Goal: Transaction & Acquisition: Purchase product/service

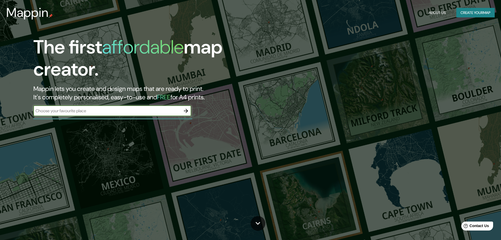
click at [179, 112] on input "text" at bounding box center [106, 111] width 147 height 6
type input "[GEOGRAPHIC_DATA]"
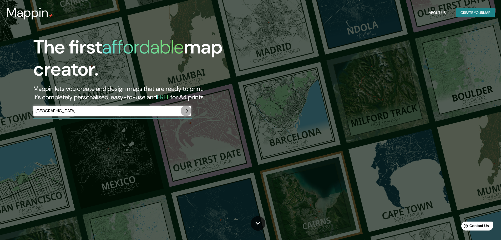
click at [186, 108] on icon "button" at bounding box center [186, 111] width 6 height 6
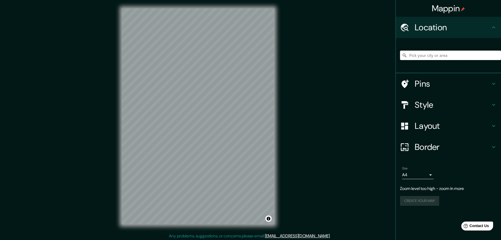
click at [424, 57] on input "Pick your city or area" at bounding box center [450, 55] width 101 height 9
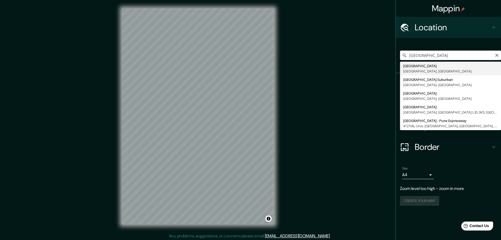
type input "Mumbai, Maharashtra, India"
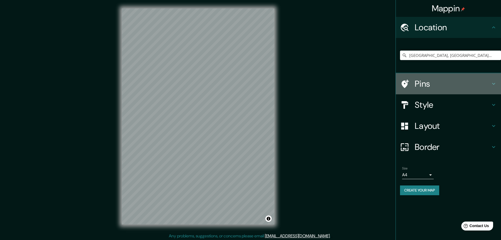
click at [471, 81] on h4 "Pins" at bounding box center [453, 83] width 76 height 11
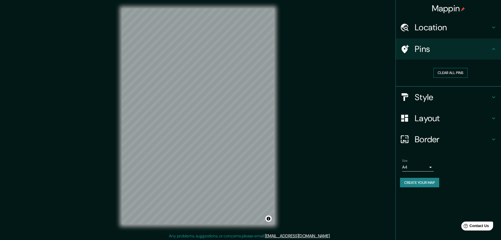
click at [456, 71] on button "Clear all pins" at bounding box center [451, 73] width 34 height 10
click at [447, 98] on h4 "Style" at bounding box center [453, 97] width 76 height 11
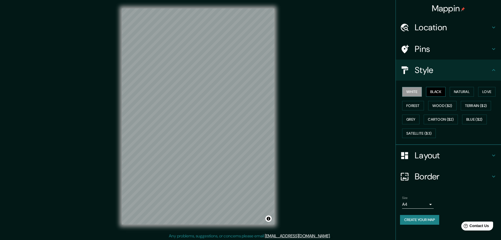
click at [441, 92] on button "Black" at bounding box center [436, 92] width 20 height 10
click at [462, 92] on button "Natural" at bounding box center [462, 92] width 24 height 10
click at [490, 88] on button "Love" at bounding box center [486, 92] width 17 height 10
click at [413, 105] on button "Forest" at bounding box center [413, 106] width 22 height 10
click at [447, 105] on button "Wood ($2)" at bounding box center [442, 106] width 28 height 10
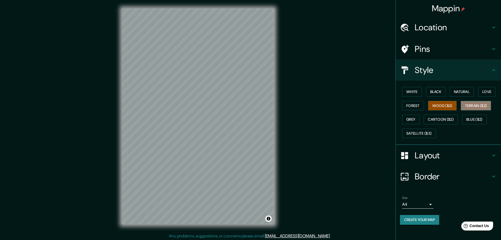
click at [475, 104] on button "Terrain ($2)" at bounding box center [476, 106] width 31 height 10
click at [470, 119] on button "Blue ($2)" at bounding box center [474, 119] width 25 height 10
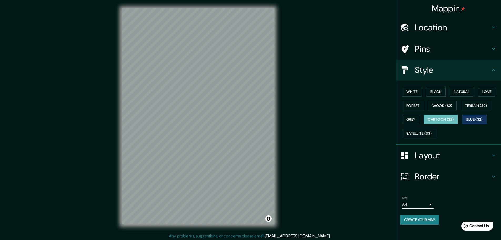
click at [449, 119] on button "Cartoon ($2)" at bounding box center [441, 119] width 34 height 10
click at [415, 119] on button "Grey" at bounding box center [410, 119] width 17 height 10
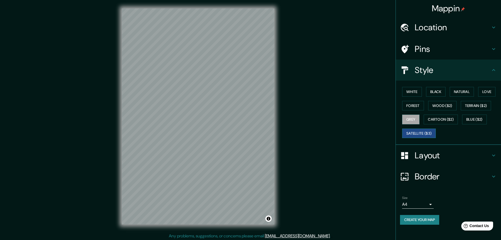
click at [423, 134] on button "Satellite ($3)" at bounding box center [419, 133] width 34 height 10
click at [480, 106] on button "Terrain ($2)" at bounding box center [476, 106] width 31 height 10
click at [460, 87] on div "White Black Natural Love Forest Wood ($2) Terrain ($2) Grey Cartoon ($2) Blue (…" at bounding box center [450, 112] width 101 height 55
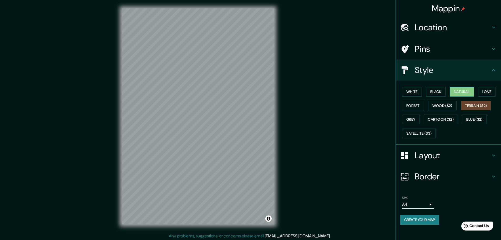
click at [462, 92] on button "Natural" at bounding box center [462, 92] width 24 height 10
click at [477, 107] on button "Terrain ($2)" at bounding box center [476, 106] width 31 height 10
click at [495, 89] on button "Love" at bounding box center [486, 92] width 17 height 10
click at [480, 107] on button "Terrain ($2)" at bounding box center [476, 106] width 31 height 10
click at [457, 94] on button "Natural" at bounding box center [462, 92] width 24 height 10
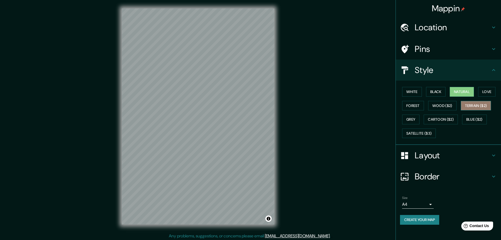
click at [475, 105] on button "Terrain ($2)" at bounding box center [476, 106] width 31 height 10
click at [468, 91] on button "Natural" at bounding box center [462, 92] width 24 height 10
click at [480, 106] on button "Terrain ($2)" at bounding box center [476, 106] width 31 height 10
click at [416, 93] on button "White" at bounding box center [412, 92] width 20 height 10
click at [480, 104] on button "Terrain ($2)" at bounding box center [476, 106] width 31 height 10
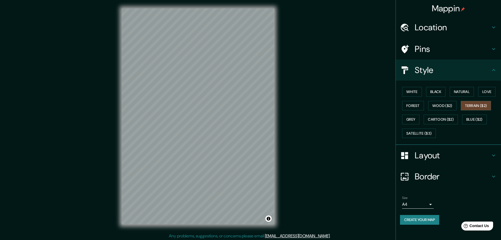
click at [447, 155] on h4 "Layout" at bounding box center [453, 155] width 76 height 11
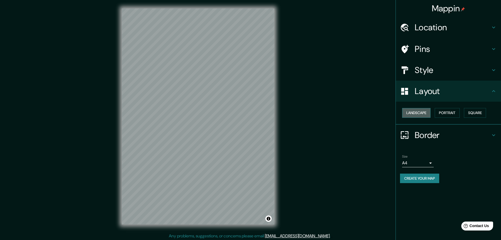
click at [420, 112] on button "Landscape" at bounding box center [416, 113] width 28 height 10
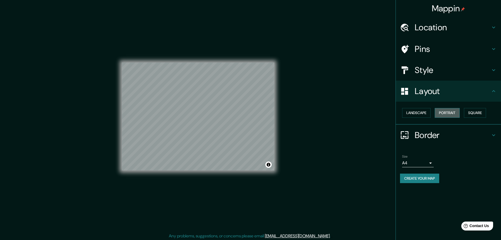
click at [453, 112] on button "Portrait" at bounding box center [447, 113] width 25 height 10
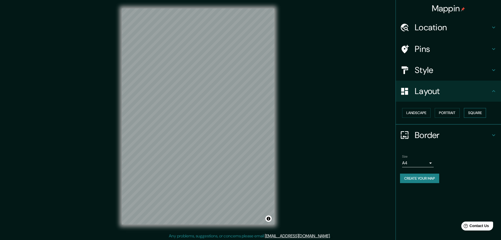
click at [478, 112] on button "Square" at bounding box center [475, 113] width 22 height 10
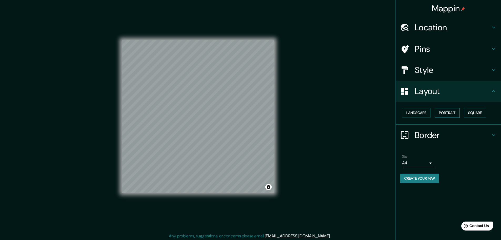
click at [445, 112] on button "Portrait" at bounding box center [447, 113] width 25 height 10
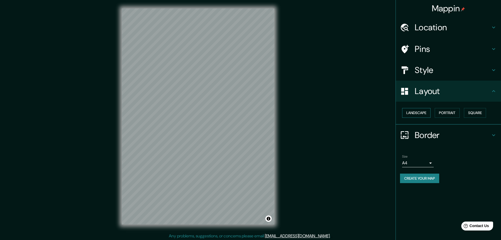
click at [420, 111] on button "Landscape" at bounding box center [416, 113] width 28 height 10
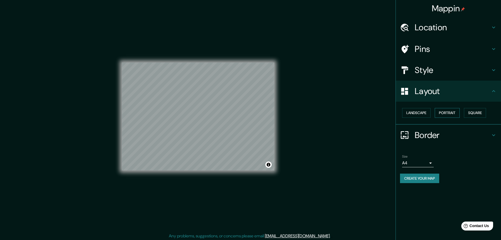
click at [450, 113] on button "Portrait" at bounding box center [447, 113] width 25 height 10
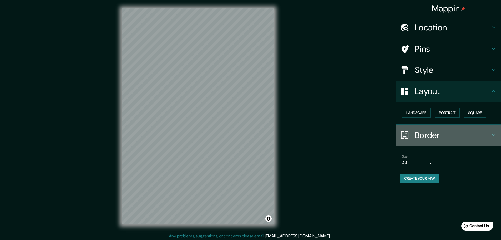
click at [444, 136] on h4 "Border" at bounding box center [453, 135] width 76 height 11
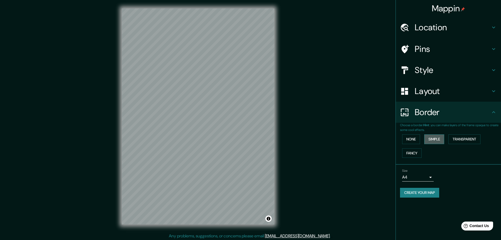
click at [436, 139] on button "Simple" at bounding box center [434, 139] width 20 height 10
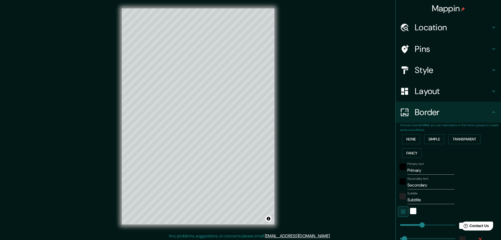
click at [285, 135] on div "Mappin Location Mumbai, Maharashtra, India Pins Style Layout Border Choose a bo…" at bounding box center [250, 120] width 501 height 241
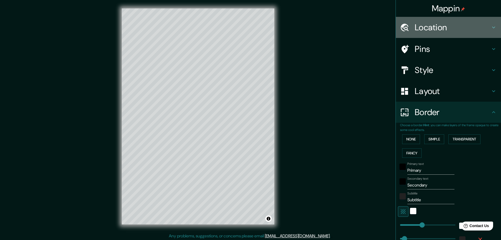
click at [457, 26] on h4 "Location" at bounding box center [453, 27] width 76 height 11
type input "46"
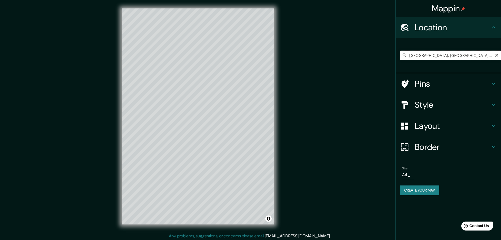
click at [426, 53] on input "Mumbai, Maharashtra, India" at bounding box center [450, 55] width 101 height 9
click at [498, 57] on icon "Clear" at bounding box center [497, 55] width 4 height 4
click at [451, 52] on input "Pick your city or area" at bounding box center [450, 55] width 101 height 9
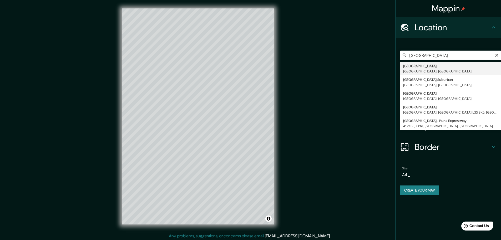
type input "Mumbai, Maharashtra, India"
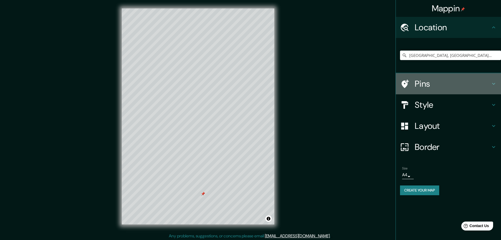
click at [440, 83] on h4 "Pins" at bounding box center [453, 83] width 76 height 11
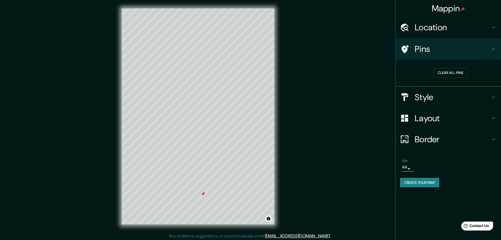
click at [406, 49] on icon at bounding box center [405, 49] width 7 height 8
click at [448, 97] on h4 "Style" at bounding box center [453, 97] width 76 height 11
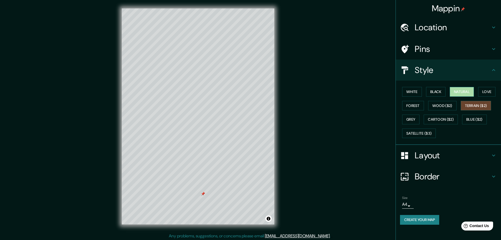
click at [463, 94] on button "Natural" at bounding box center [462, 92] width 24 height 10
click at [477, 107] on button "Terrain ($2)" at bounding box center [476, 106] width 31 height 10
click at [470, 92] on button "Natural" at bounding box center [462, 92] width 24 height 10
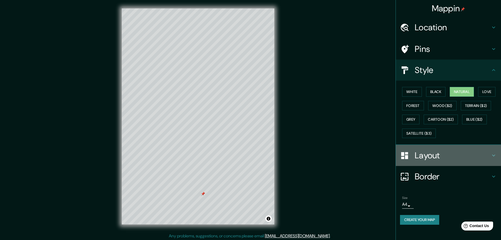
click at [449, 154] on h4 "Layout" at bounding box center [453, 155] width 76 height 11
type input "46"
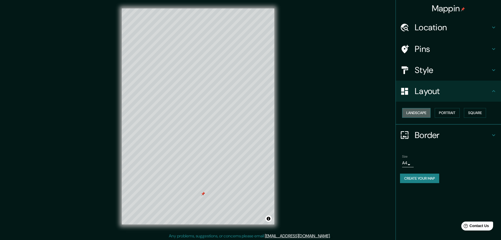
click at [421, 114] on button "Landscape" at bounding box center [416, 113] width 28 height 10
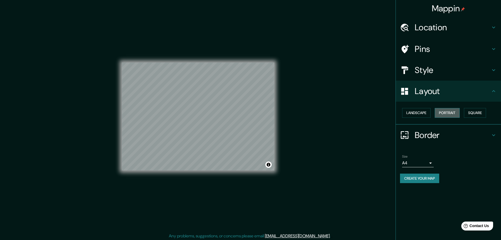
click at [451, 111] on button "Portrait" at bounding box center [447, 113] width 25 height 10
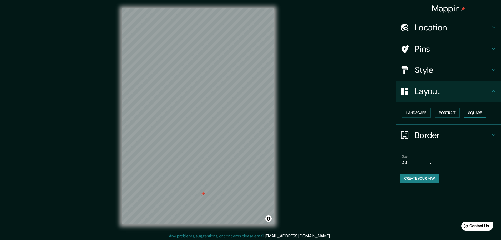
click at [476, 112] on button "Square" at bounding box center [475, 113] width 22 height 10
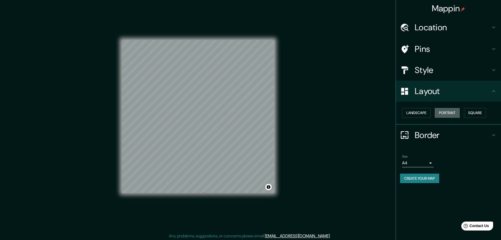
click at [454, 111] on button "Portrait" at bounding box center [447, 113] width 25 height 10
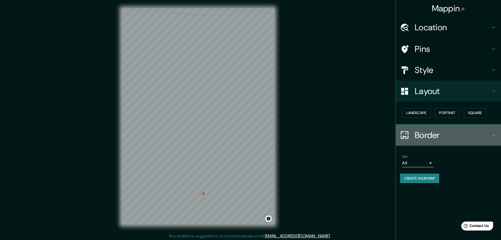
click at [440, 139] on h4 "Border" at bounding box center [453, 135] width 76 height 11
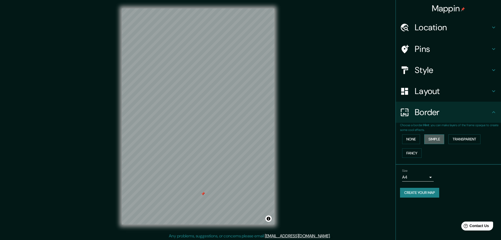
click at [435, 140] on button "Simple" at bounding box center [434, 139] width 20 height 10
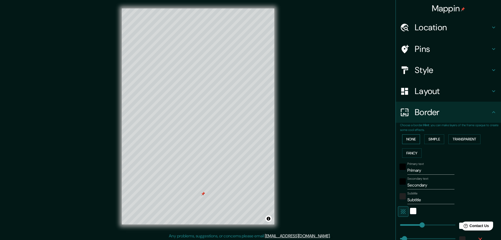
click at [414, 139] on button "None" at bounding box center [411, 139] width 18 height 10
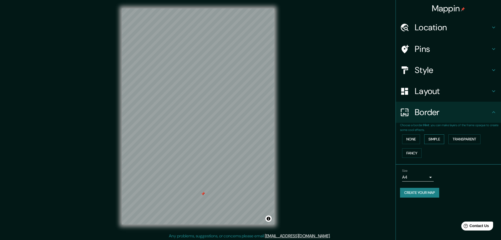
click at [435, 137] on button "Simple" at bounding box center [434, 139] width 20 height 10
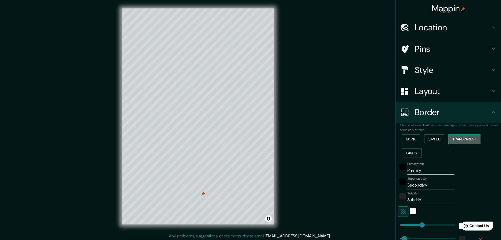
click at [463, 137] on button "Transparent" at bounding box center [465, 139] width 32 height 10
click at [405, 152] on button "Fancy" at bounding box center [411, 153] width 19 height 10
click at [419, 172] on input "Primary" at bounding box center [431, 170] width 47 height 8
drag, startPoint x: 427, startPoint y: 170, endPoint x: 395, endPoint y: 170, distance: 32.4
click at [398, 170] on div "Primary text Primary" at bounding box center [441, 168] width 86 height 13
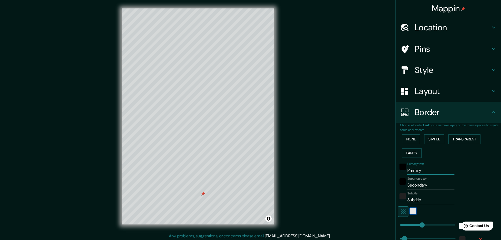
click at [412, 209] on div "white" at bounding box center [413, 211] width 6 height 6
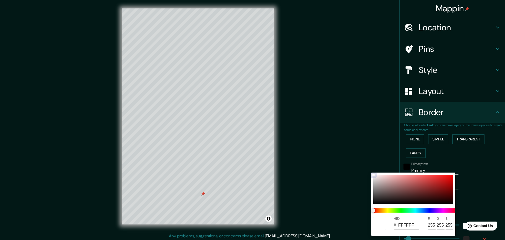
click at [436, 186] on div at bounding box center [413, 188] width 80 height 29
type input "46"
type input "23"
type input "9A2222"
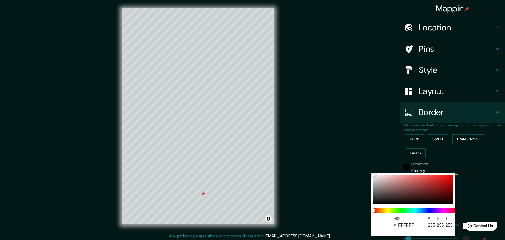
type input "154"
type input "34"
click at [439, 179] on div at bounding box center [413, 188] width 80 height 29
type input "46"
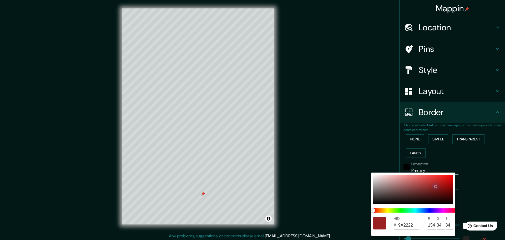
type input "46"
type input "23"
type input "D32626"
type input "211"
type input "38"
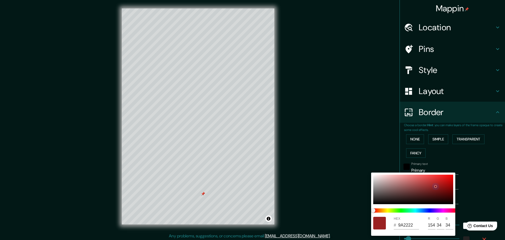
type input "38"
click at [402, 182] on div at bounding box center [413, 188] width 80 height 29
type input "46"
type input "23"
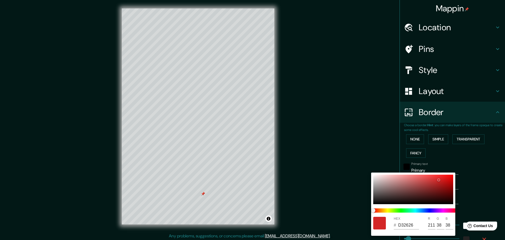
type input "BC7878"
type input "188"
type input "120"
click at [364, 177] on div at bounding box center [252, 120] width 505 height 240
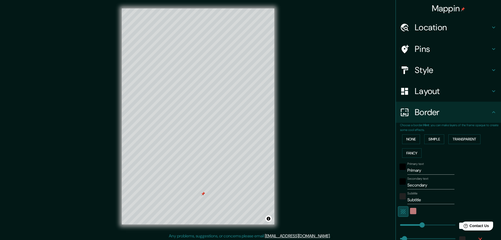
click at [400, 214] on icon "button" at bounding box center [403, 211] width 6 height 6
type input "46"
type input "23"
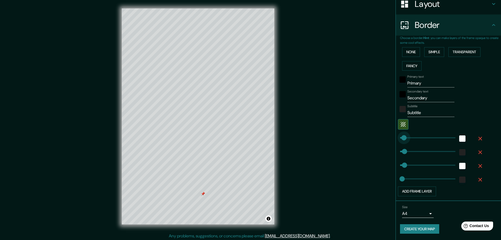
type input "0"
drag, startPoint x: 418, startPoint y: 138, endPoint x: 394, endPoint y: 139, distance: 23.7
type input "46"
type input "23"
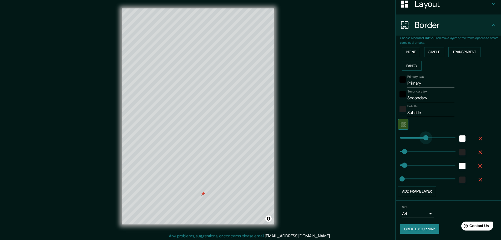
type input "328"
drag, startPoint x: 396, startPoint y: 140, endPoint x: 428, endPoint y: 137, distance: 31.7
type input "46"
type input "23"
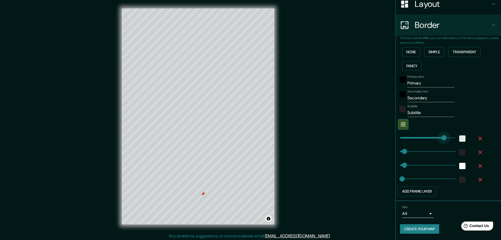
type input "580"
drag, startPoint x: 437, startPoint y: 137, endPoint x: 471, endPoint y: 137, distance: 34.7
type input "46"
type input "23"
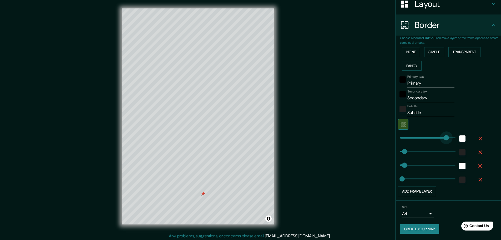
type input "0"
drag, startPoint x: 452, startPoint y: 138, endPoint x: 358, endPoint y: 139, distance: 94.7
type input "46"
type input "23"
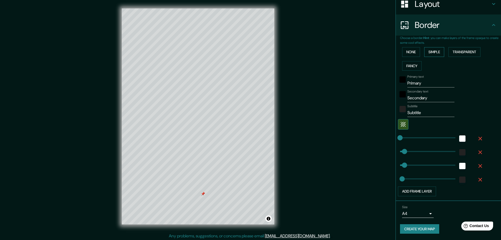
click at [433, 52] on button "Simple" at bounding box center [434, 52] width 20 height 10
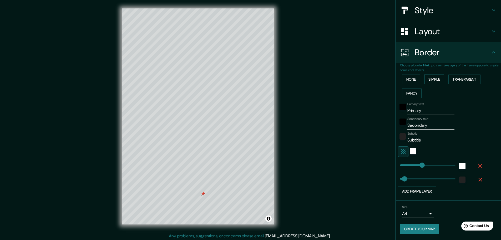
scroll to position [60, 0]
type input "0"
drag, startPoint x: 419, startPoint y: 167, endPoint x: 390, endPoint y: 167, distance: 29.5
click at [461, 165] on div "white" at bounding box center [462, 166] width 6 height 6
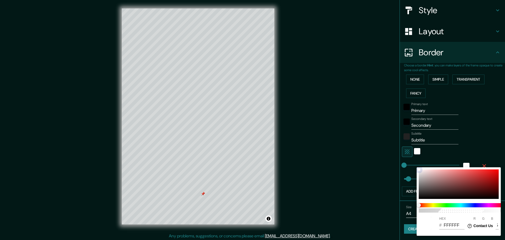
type input "46"
type input "CC6565"
type input "204"
type input "101"
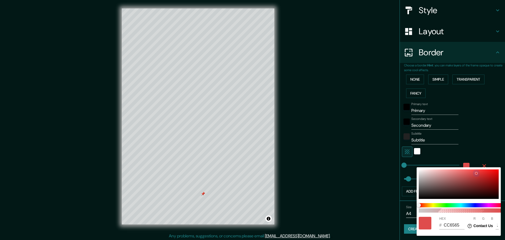
drag, startPoint x: 476, startPoint y: 173, endPoint x: 481, endPoint y: 173, distance: 4.7
click at [478, 173] on div at bounding box center [459, 183] width 80 height 29
type input "46"
type input "DF3B3B"
type input "223"
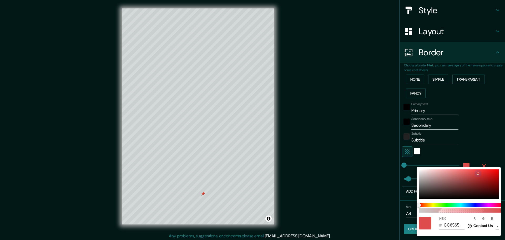
type input "59"
click at [481, 173] on div at bounding box center [459, 183] width 80 height 29
type input "46"
type input "E13333"
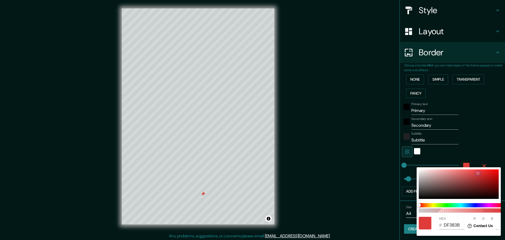
type input "225"
type input "51"
click at [489, 134] on div at bounding box center [252, 120] width 505 height 240
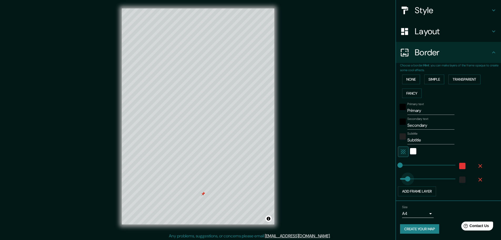
type input "580"
drag, startPoint x: 404, startPoint y: 179, endPoint x: 459, endPoint y: 180, distance: 55.0
type input "0"
drag, startPoint x: 452, startPoint y: 180, endPoint x: 383, endPoint y: 178, distance: 69.2
click at [460, 181] on div "color-222222" at bounding box center [462, 179] width 6 height 6
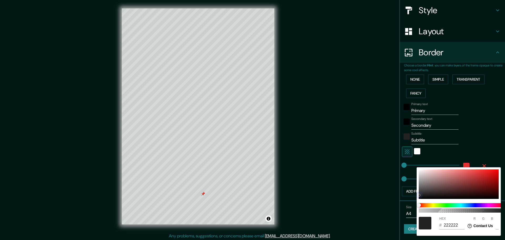
type input "9A8888"
type input "154"
type input "136"
type input "E3DADA"
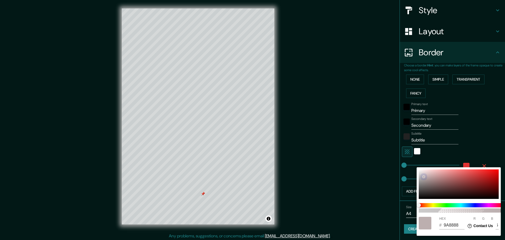
type input "227"
type input "218"
type input "F8F2F2"
type input "248"
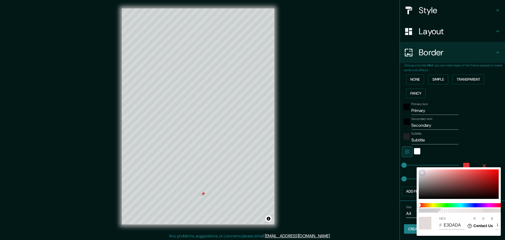
type input "242"
type input "FAF5F5"
type input "250"
type input "245"
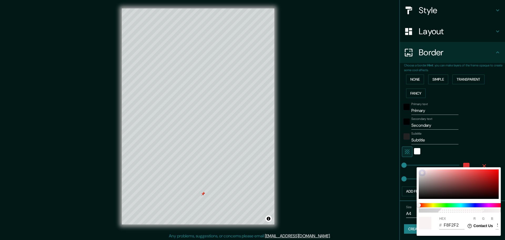
type input "245"
drag, startPoint x: 424, startPoint y: 176, endPoint x: 418, endPoint y: 169, distance: 9.3
click at [418, 169] on div "100 HEX # FAF5F5 R 250 G 245 B 245" at bounding box center [459, 201] width 84 height 68
type input "DD5A5A"
type input "221"
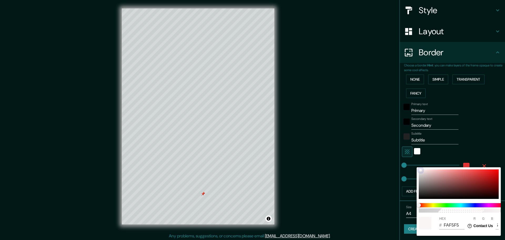
type input "90"
type input "B50505"
type input "181"
type input "5"
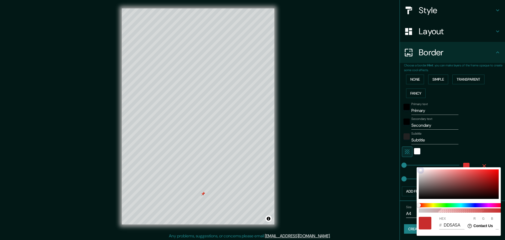
type input "5"
type input "BA0303"
type input "186"
type input "3"
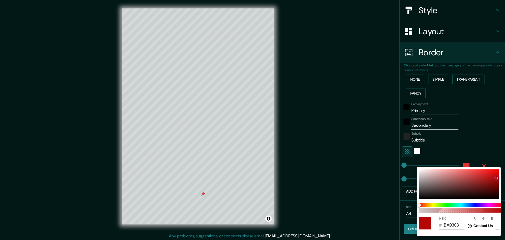
type input "BC0303"
type input "188"
type input "BF0303"
type input "191"
type input "C60303"
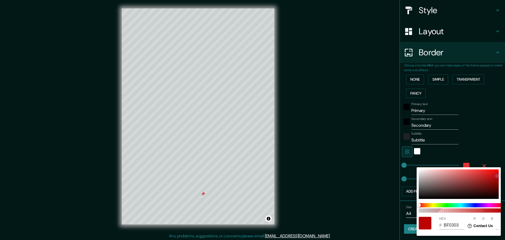
type input "198"
drag, startPoint x: 421, startPoint y: 170, endPoint x: 497, endPoint y: 176, distance: 76.2
click at [497, 176] on div at bounding box center [497, 176] width 2 height 2
click at [480, 122] on div at bounding box center [252, 120] width 505 height 240
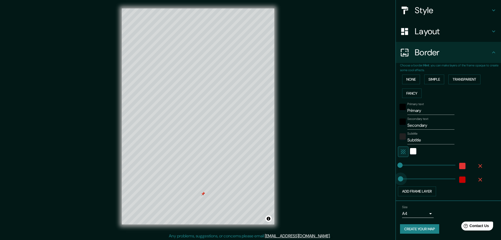
type input "127"
drag, startPoint x: 397, startPoint y: 180, endPoint x: 408, endPoint y: 180, distance: 11.6
type input "0"
drag, startPoint x: 409, startPoint y: 180, endPoint x: 387, endPoint y: 180, distance: 21.3
type input "80"
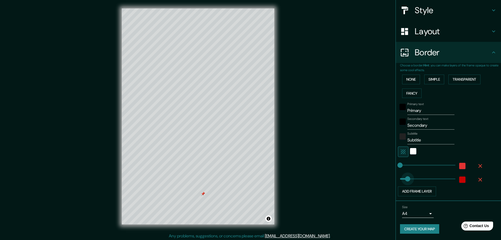
drag, startPoint x: 399, startPoint y: 178, endPoint x: 404, endPoint y: 178, distance: 5.3
type input "66"
click at [416, 193] on button "Add frame layer" at bounding box center [417, 191] width 38 height 10
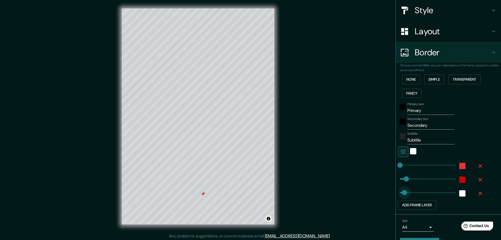
type input "41"
drag, startPoint x: 418, startPoint y: 193, endPoint x: 400, endPoint y: 194, distance: 17.7
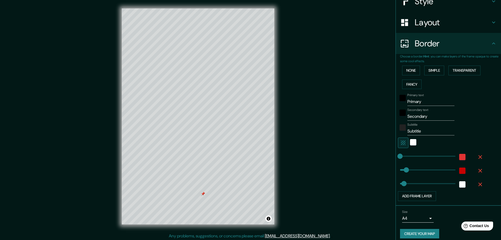
scroll to position [73, 0]
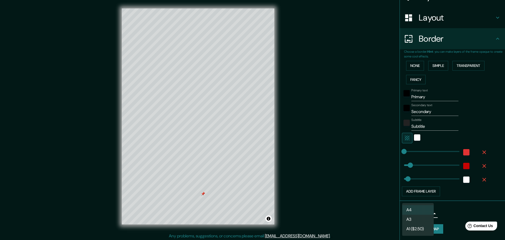
click at [421, 213] on body "Mappin Location Mumbai, Maharashtra, India Pins Style Layout Border Choose a bo…" at bounding box center [252, 120] width 505 height 240
click at [415, 229] on li "A1 ($2.50)" at bounding box center [418, 228] width 32 height 9
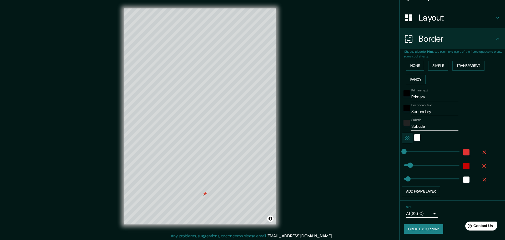
click at [420, 212] on body "Mappin Location Mumbai, Maharashtra, India Pins Style Layout Border Choose a bo…" at bounding box center [252, 120] width 505 height 240
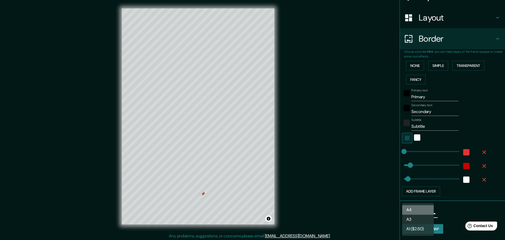
click at [418, 208] on li "A4" at bounding box center [418, 209] width 32 height 9
type input "single"
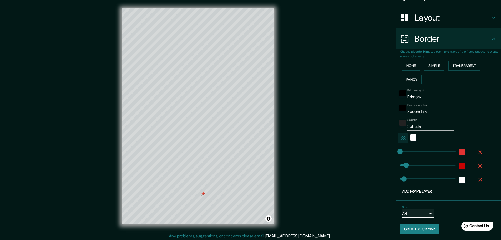
scroll to position [0, 0]
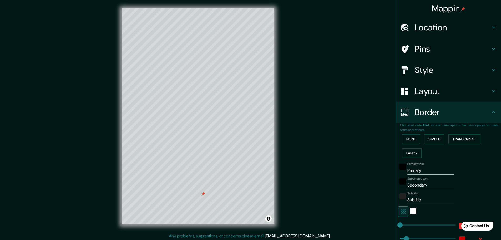
click at [424, 171] on input "Primary" at bounding box center [431, 170] width 47 height 8
type input "Mumbai"
click at [428, 183] on input "Secondary" at bounding box center [431, 185] width 47 height 8
drag, startPoint x: 433, startPoint y: 184, endPoint x: 391, endPoint y: 187, distance: 41.7
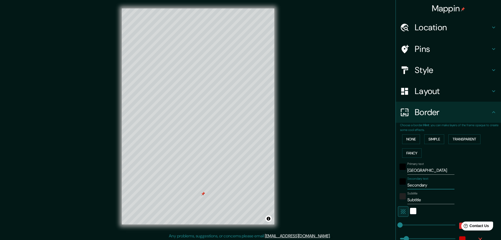
click at [391, 187] on div "Mappin Location Mumbai, Maharashtra, India Pins Style Layout Border Choose a bo…" at bounding box center [250, 120] width 501 height 241
type input "Maharashtra"
click at [425, 202] on input "Subtitle" at bounding box center [431, 199] width 47 height 8
drag, startPoint x: 425, startPoint y: 202, endPoint x: 399, endPoint y: 202, distance: 26.0
click at [399, 202] on div "Subtitle Subtitle" at bounding box center [441, 197] width 86 height 13
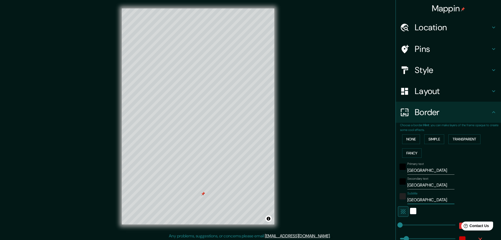
type input "India"
click at [476, 162] on div "Primary text Mumbai Secondary text Maharashtra Subtitle India Add frame layer" at bounding box center [442, 215] width 84 height 110
click at [426, 49] on h4 "Pins" at bounding box center [453, 49] width 76 height 11
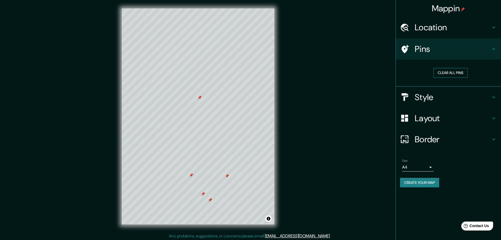
click at [452, 73] on button "Clear all pins" at bounding box center [451, 73] width 34 height 10
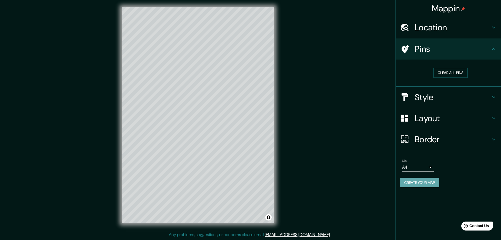
click at [422, 183] on button "Create your map" at bounding box center [419, 183] width 39 height 10
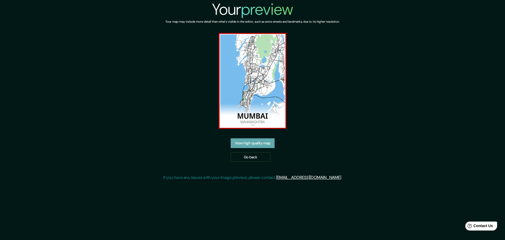
click at [248, 144] on link "View high quality map" at bounding box center [253, 143] width 44 height 10
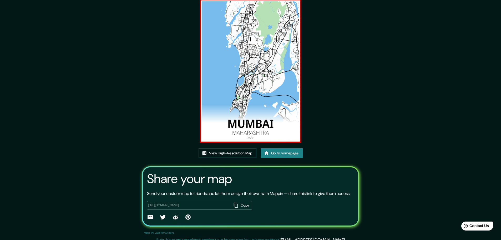
scroll to position [36, 0]
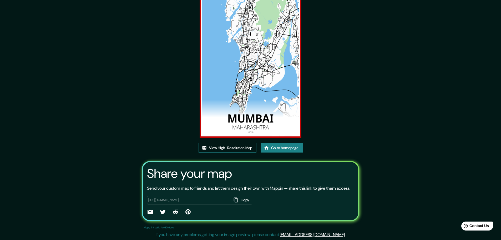
click at [232, 143] on link "View High-Resolution Map" at bounding box center [228, 148] width 58 height 10
click at [237, 199] on button "Copy" at bounding box center [242, 199] width 21 height 9
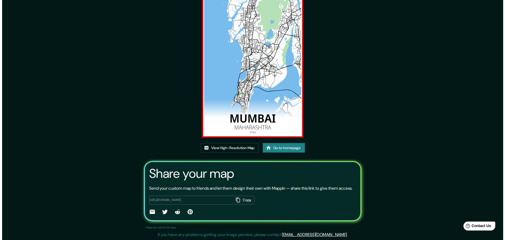
scroll to position [0, 0]
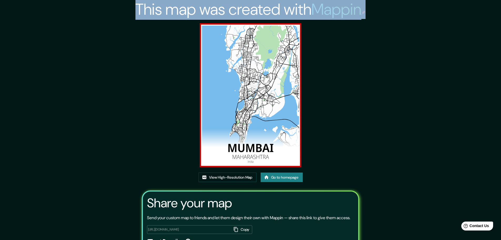
drag, startPoint x: 273, startPoint y: 4, endPoint x: 455, endPoint y: 2, distance: 181.5
click at [455, 2] on div "This map was created with Mappin View High-Resolution Map Go to homepage Share …" at bounding box center [250, 134] width 501 height 269
click at [380, 41] on div "This map was created with Mappin View High-Resolution Map Go to homepage Share …" at bounding box center [250, 134] width 501 height 269
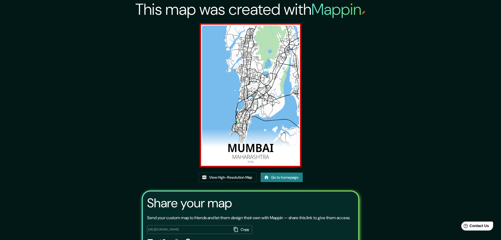
click at [234, 73] on img at bounding box center [251, 95] width 102 height 144
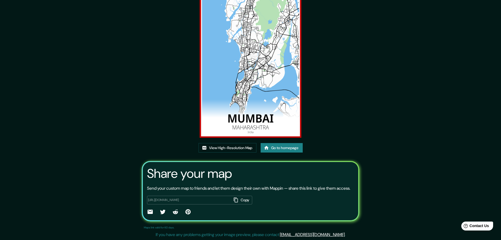
click at [155, 171] on h3 "Share your map" at bounding box center [189, 173] width 85 height 15
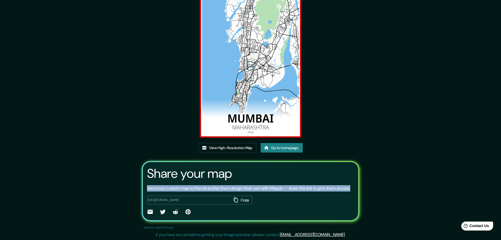
drag, startPoint x: 165, startPoint y: 191, endPoint x: 142, endPoint y: 183, distance: 24.5
click at [142, 183] on div "Share your map Send your custom map to friends and let them design their own wi…" at bounding box center [251, 191] width 218 height 60
click at [375, 130] on div "This map was created with Mappin View High-Resolution Map Go to homepage Share …" at bounding box center [250, 105] width 501 height 269
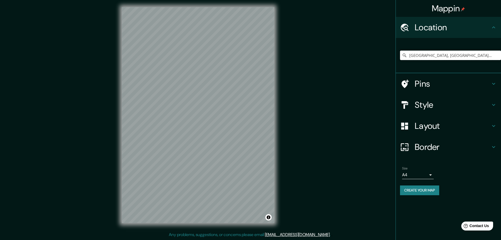
click at [454, 55] on input "[GEOGRAPHIC_DATA], [GEOGRAPHIC_DATA], [GEOGRAPHIC_DATA]" at bounding box center [450, 55] width 101 height 9
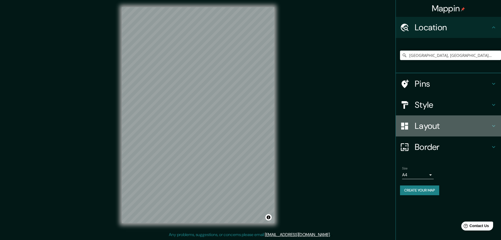
click at [449, 129] on h4 "Layout" at bounding box center [453, 125] width 76 height 11
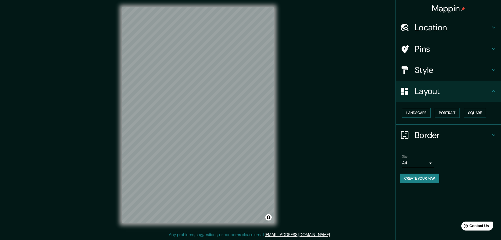
click at [420, 114] on button "Landscape" at bounding box center [416, 113] width 28 height 10
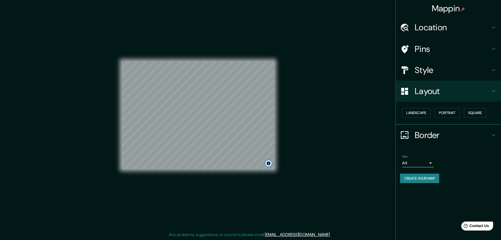
click at [269, 166] on button "Toggle attribution" at bounding box center [268, 163] width 6 height 6
click at [240, 164] on link "Improve this map" at bounding box center [251, 163] width 26 height 4
click at [442, 32] on h4 "Location" at bounding box center [453, 27] width 76 height 11
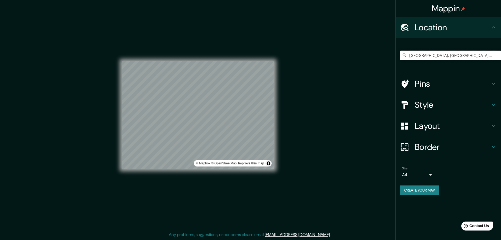
click at [425, 53] on input "Mumbai, Maharashtra, India" at bounding box center [450, 55] width 101 height 9
drag, startPoint x: 480, startPoint y: 57, endPoint x: 378, endPoint y: 57, distance: 102.3
click at [378, 57] on div "Mappin Location Mumbai, Maharashtra, India Pins Style Layout Border Choose a bo…" at bounding box center [250, 119] width 501 height 241
click at [442, 104] on h4 "Style" at bounding box center [453, 104] width 76 height 11
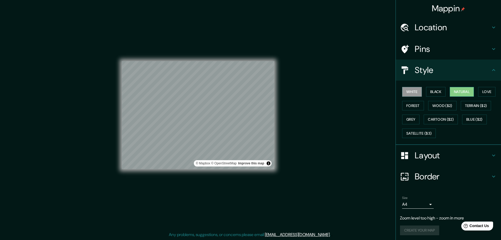
click at [459, 94] on button "Natural" at bounding box center [462, 92] width 24 height 10
click at [440, 92] on button "Black" at bounding box center [436, 92] width 20 height 10
click at [458, 91] on button "Natural" at bounding box center [462, 92] width 24 height 10
click at [485, 90] on button "Love" at bounding box center [486, 92] width 17 height 10
click at [483, 104] on button "Terrain ($2)" at bounding box center [476, 106] width 31 height 10
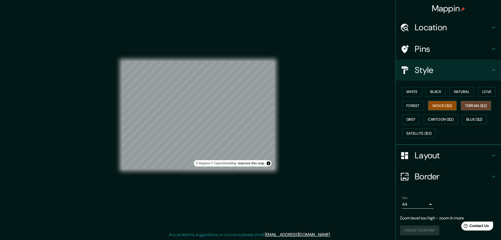
click at [446, 104] on button "Wood ($2)" at bounding box center [442, 106] width 28 height 10
click at [459, 92] on button "Natural" at bounding box center [462, 92] width 24 height 10
click at [444, 30] on h4 "Location" at bounding box center [453, 27] width 76 height 11
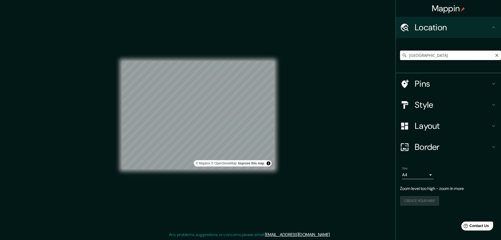
click at [425, 56] on input "India" at bounding box center [450, 55] width 101 height 9
click at [429, 55] on input "Pakistan" at bounding box center [450, 55] width 101 height 9
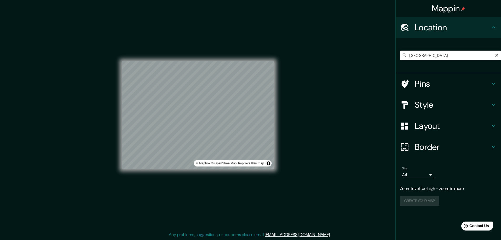
click at [429, 55] on input "Pakistan" at bounding box center [450, 55] width 101 height 9
click at [430, 54] on input "Sirilanka Street, 11568, الجبلاية, Zamalek, Cairo, Egypt" at bounding box center [450, 55] width 101 height 9
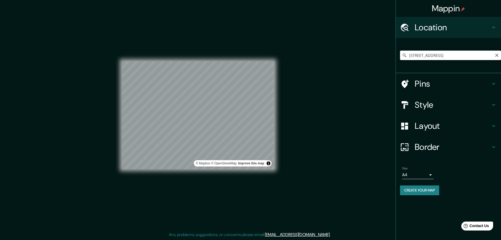
click at [430, 54] on input "Sirilanka Street, 11568, الجبلاية, Zamalek, Cairo, Egypt" at bounding box center [450, 55] width 101 height 9
click at [431, 57] on input "Sri Lanka" at bounding box center [450, 55] width 101 height 9
click at [433, 56] on input "Sri Lanka" at bounding box center [450, 55] width 101 height 9
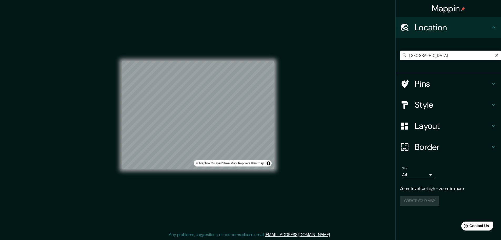
click at [433, 56] on input "Sri Lanka" at bounding box center [450, 55] width 101 height 9
click at [465, 55] on input "Dhaka, Dhaka, Bangladesh" at bounding box center [450, 55] width 101 height 9
click at [468, 54] on input "Dhaka, Dhaka, Bangladesh" at bounding box center [450, 55] width 101 height 9
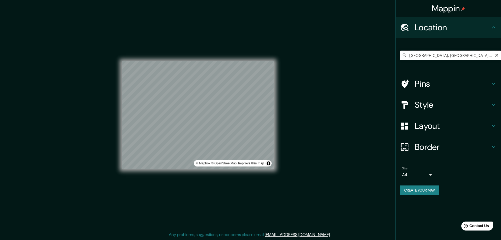
click at [468, 54] on input "Dhaka, Dhaka, Bangladesh" at bounding box center [450, 55] width 101 height 9
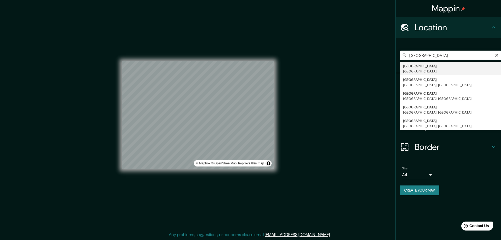
type input "Delhi, India"
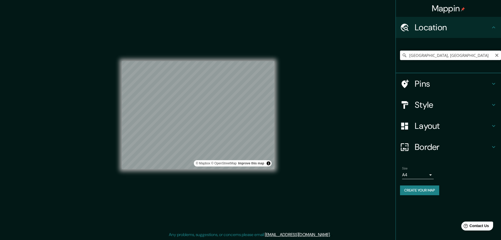
click at [441, 55] on input "Delhi, India" at bounding box center [450, 55] width 101 height 9
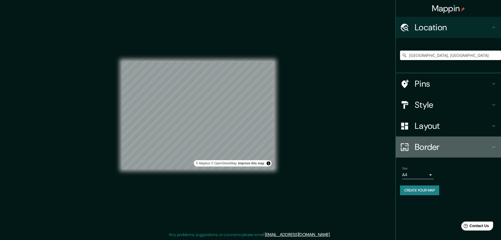
click at [443, 147] on h4 "Border" at bounding box center [453, 147] width 76 height 11
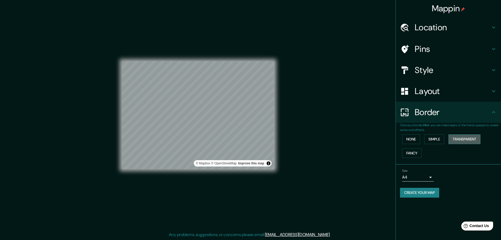
click at [466, 138] on button "Transparent" at bounding box center [465, 139] width 32 height 10
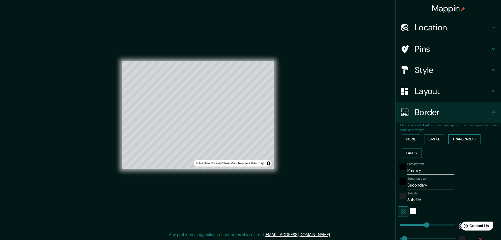
click at [466, 138] on button "Transparent" at bounding box center [465, 139] width 32 height 10
type input "278"
type input "46"
drag, startPoint x: 430, startPoint y: 184, endPoint x: 368, endPoint y: 184, distance: 61.3
click at [368, 184] on div "Mappin Location Delhi, India Pins Style Layout Border Choose a border. Hint : y…" at bounding box center [250, 119] width 501 height 241
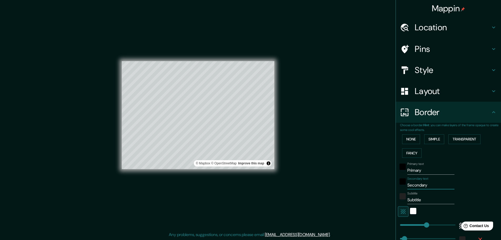
type input "278"
type input "46"
drag, startPoint x: 420, startPoint y: 198, endPoint x: 382, endPoint y: 198, distance: 38.4
click at [382, 198] on div "Mappin Location Delhi, India Pins Style Layout Border Choose a border. Hint : y…" at bounding box center [250, 119] width 501 height 241
type input "278"
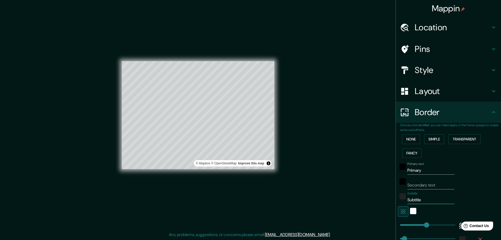
type input "46"
drag, startPoint x: 424, startPoint y: 172, endPoint x: 386, endPoint y: 172, distance: 38.1
click at [386, 172] on div "Mappin Location Delhi, India Pins Style Layout Border Choose a border. Hint : y…" at bounding box center [250, 119] width 501 height 241
type input "278"
type input "46"
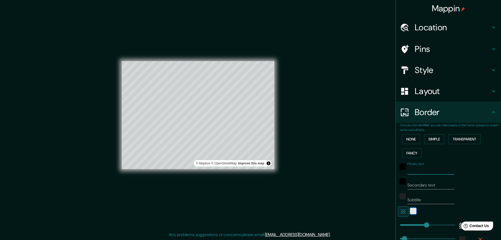
click at [410, 210] on div "white" at bounding box center [413, 211] width 6 height 6
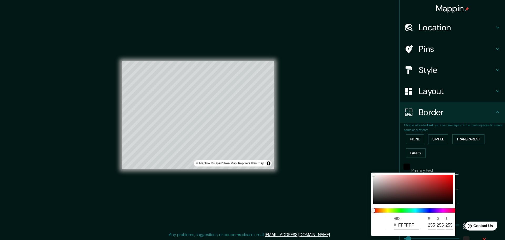
click at [464, 189] on div at bounding box center [252, 120] width 505 height 240
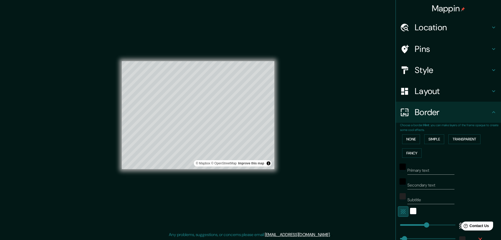
click at [402, 210] on icon "button" at bounding box center [403, 211] width 6 height 6
type input "278"
type input "46"
click at [75, 93] on div "Mappin Location Delhi, India Pins Style Layout Border Choose a border. Hint : y…" at bounding box center [250, 119] width 501 height 241
click at [433, 27] on h4 "Location" at bounding box center [453, 27] width 76 height 11
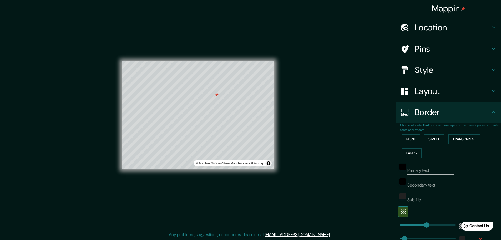
type input "278"
type input "46"
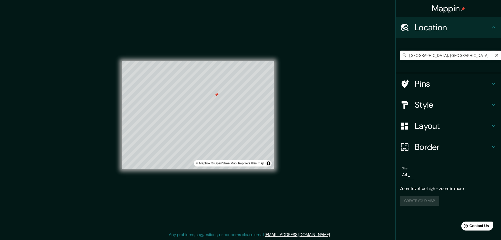
click at [427, 53] on input "Delhi, India" at bounding box center [450, 55] width 101 height 9
drag, startPoint x: 438, startPoint y: 53, endPoint x: 396, endPoint y: 56, distance: 42.1
click at [396, 56] on div "Mappin Location Delhi, India Pins Style Layout Border Choose a border. Hint : y…" at bounding box center [448, 120] width 105 height 240
click at [449, 54] on input "World's End, Burgess Hill, West Sussex, England, United Kingdom" at bounding box center [450, 55] width 101 height 9
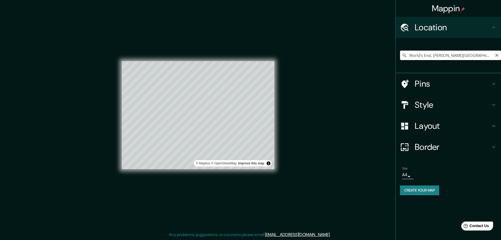
click at [449, 54] on input "World's End, Burgess Hill, West Sussex, England, United Kingdom" at bounding box center [450, 55] width 101 height 9
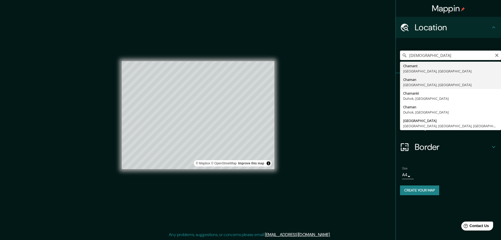
type input "Chaman, Balochistan, Pakistan"
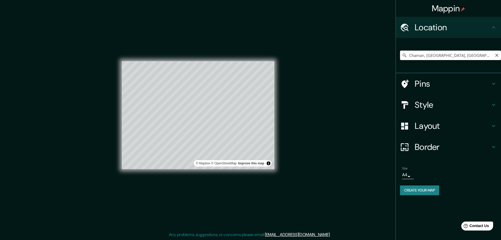
click at [499, 54] on input "Chaman, Balochistan, Pakistan" at bounding box center [450, 55] width 101 height 9
click at [497, 53] on icon "Clear" at bounding box center [497, 55] width 4 height 4
click at [461, 49] on div at bounding box center [450, 55] width 101 height 26
click at [450, 54] on input "Pick your city or area" at bounding box center [450, 55] width 101 height 9
click at [406, 172] on body "Mappin Location Pins Style Layout Border Choose a border. Hint : you can make l…" at bounding box center [250, 119] width 501 height 240
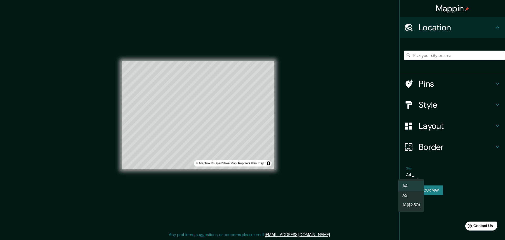
click at [406, 195] on li "A3" at bounding box center [411, 194] width 26 height 9
click at [411, 176] on body "Mappin Location Pins Style Layout Border Choose a border. Hint : you can make l…" at bounding box center [252, 119] width 505 height 240
click at [410, 182] on li "A4" at bounding box center [411, 185] width 26 height 9
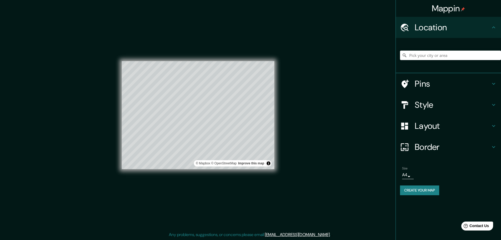
click at [279, 117] on div "© Mapbox © OpenStreetMap Improve this map" at bounding box center [197, 115] width 169 height 233
click at [0, 133] on div "Mappin Location Pins Style Layout Border Choose a border. Hint : you can make l…" at bounding box center [250, 119] width 501 height 241
click at [458, 32] on h4 "Location" at bounding box center [453, 27] width 76 height 11
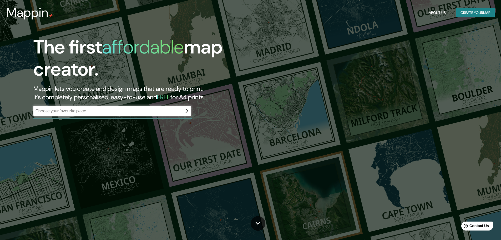
click at [101, 114] on div "​" at bounding box center [112, 110] width 158 height 11
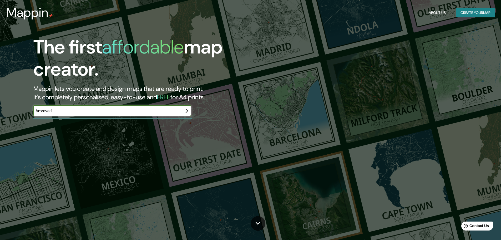
type input "Amravati"
click at [187, 114] on icon "button" at bounding box center [186, 111] width 6 height 6
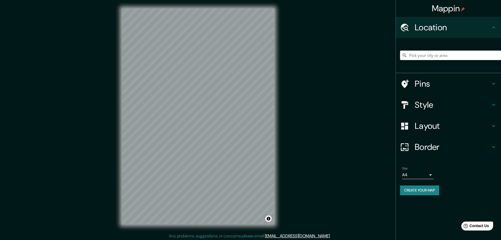
click at [285, 194] on div "Mappin Location Pins Style Layout Border Choose a border. Hint : you can make l…" at bounding box center [250, 120] width 501 height 241
click at [282, 159] on div "© Mapbox © OpenStreetMap Improve this map" at bounding box center [197, 116] width 169 height 233
click at [158, 153] on div "© Mapbox © OpenStreetMap Improve this map" at bounding box center [197, 116] width 169 height 233
drag, startPoint x: 275, startPoint y: 162, endPoint x: 109, endPoint y: 149, distance: 166.2
click at [118, 151] on div "© Mapbox © OpenStreetMap Improve this map" at bounding box center [197, 116] width 169 height 233
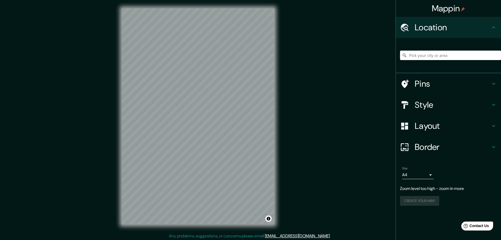
click at [50, 154] on div "Mappin Location Pins Style Layout Border Choose a border. Hint : you can make l…" at bounding box center [250, 120] width 501 height 241
click at [0, 154] on div "Mappin Location Pins Style Layout Border Choose a border. Hint : you can make l…" at bounding box center [250, 120] width 501 height 241
click at [60, 155] on div "Mappin Location Pins Style Layout Border Choose a border. Hint : you can make l…" at bounding box center [250, 120] width 501 height 241
click at [410, 144] on div "Mappin Location Pins Style Layout Border Choose a border. Hint : you can make l…" at bounding box center [250, 120] width 501 height 241
drag, startPoint x: 116, startPoint y: 142, endPoint x: 118, endPoint y: 128, distance: 14.1
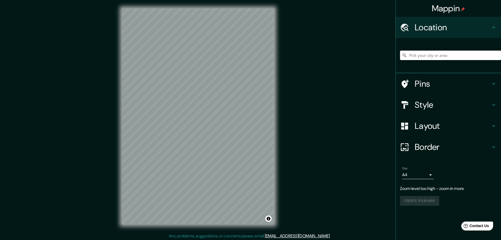
click at [118, 128] on div "© Mapbox © OpenStreetMap Improve this map" at bounding box center [197, 116] width 169 height 233
